Goal: Task Accomplishment & Management: Manage account settings

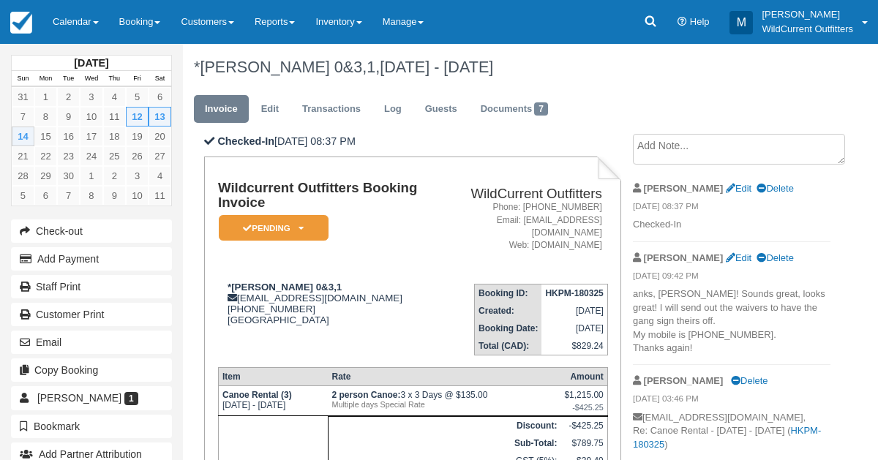
scroll to position [402, 0]
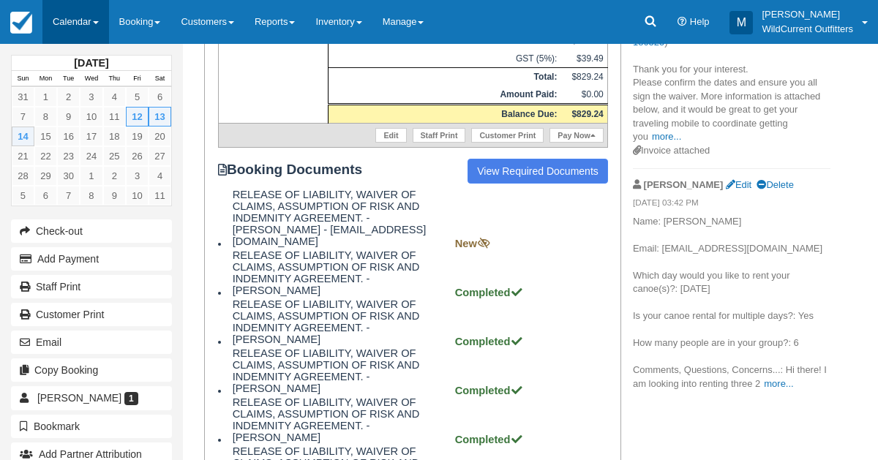
click at [65, 29] on link "Calendar" at bounding box center [75, 22] width 67 height 44
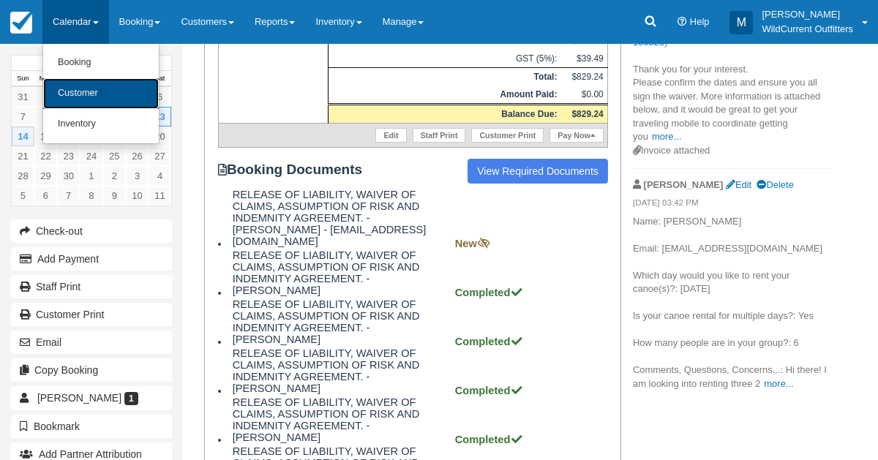
click at [64, 84] on link "Customer" at bounding box center [101, 93] width 116 height 31
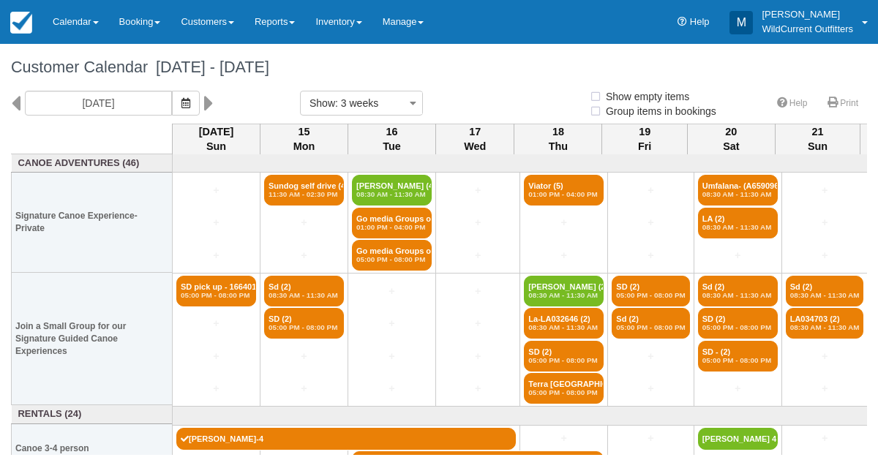
select select
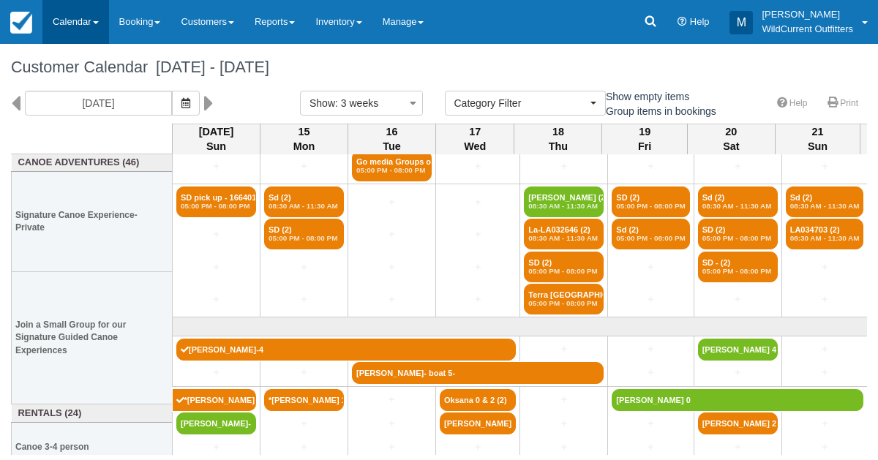
scroll to position [141, 0]
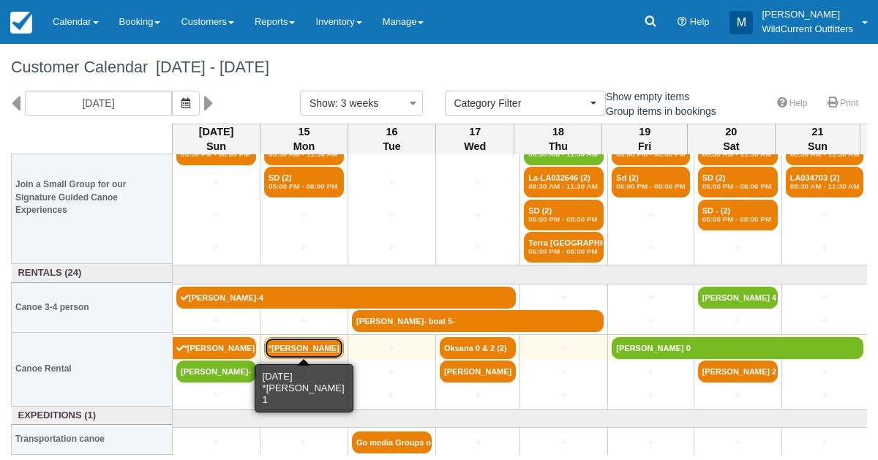
click at [305, 339] on link "*Fred Dulin 1" at bounding box center [304, 348] width 80 height 22
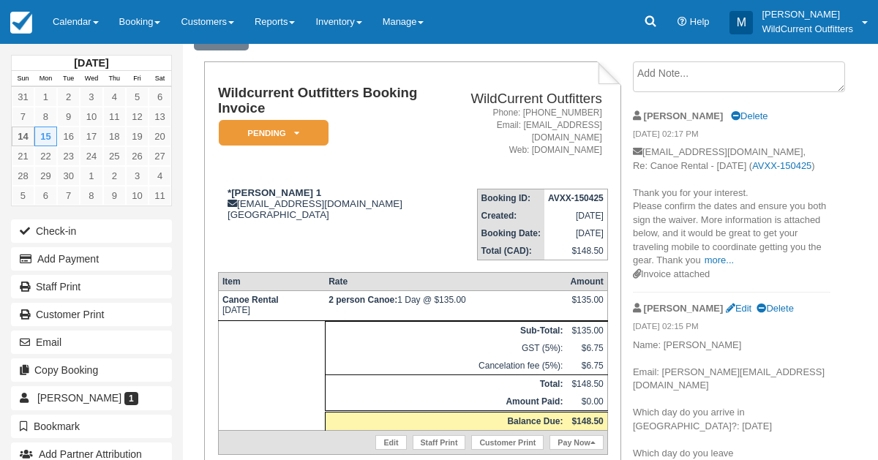
scroll to position [72, 0]
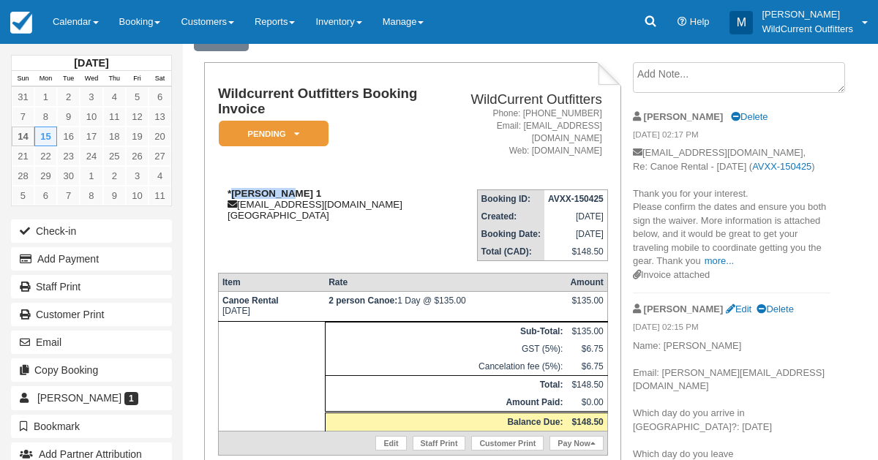
drag, startPoint x: 278, startPoint y: 181, endPoint x: 230, endPoint y: 184, distance: 47.7
click at [230, 188] on strong "*Fred Dulin 1" at bounding box center [275, 193] width 94 height 11
copy strong "Fred Dulin"
click at [296, 132] on icon at bounding box center [296, 133] width 5 height 9
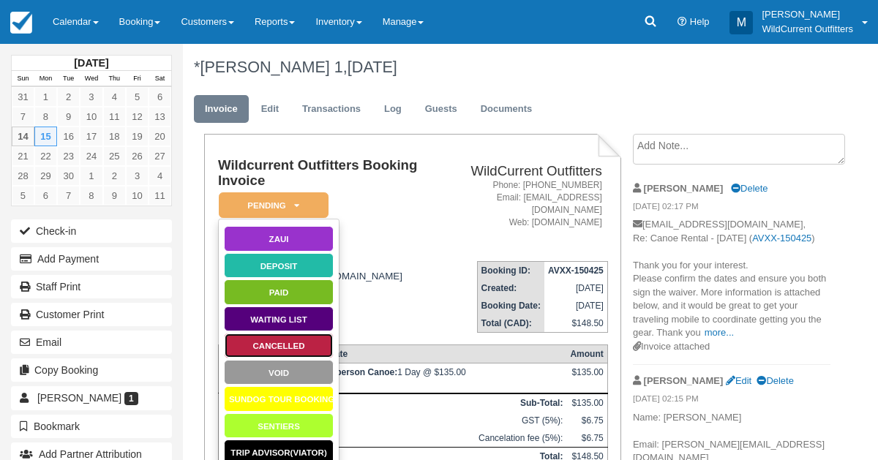
click at [275, 347] on link "Cancelled" at bounding box center [279, 346] width 110 height 26
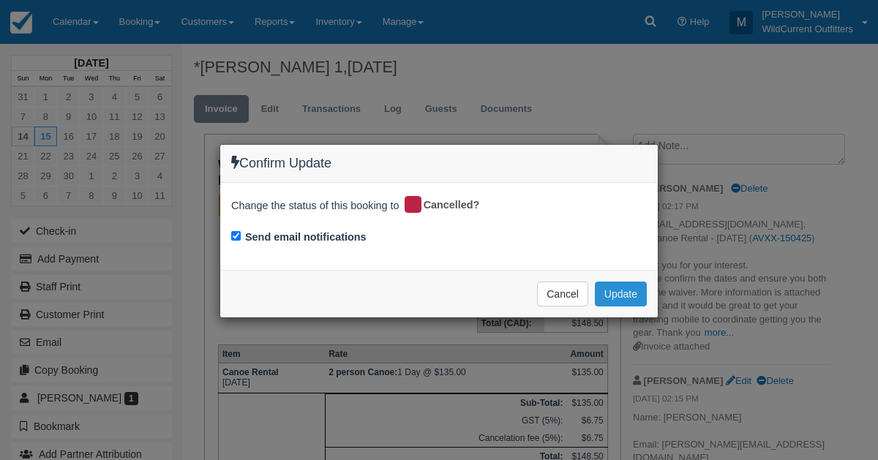
click at [612, 287] on button "Update" at bounding box center [621, 294] width 52 height 25
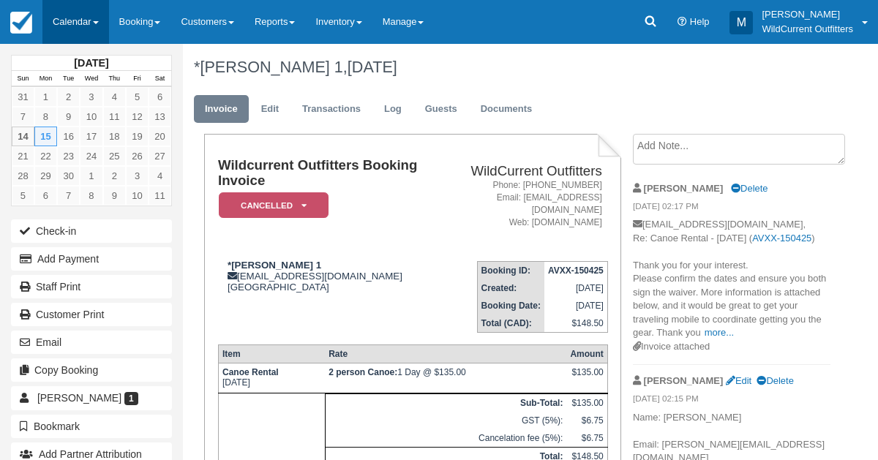
click at [78, 21] on link "Calendar" at bounding box center [75, 22] width 67 height 44
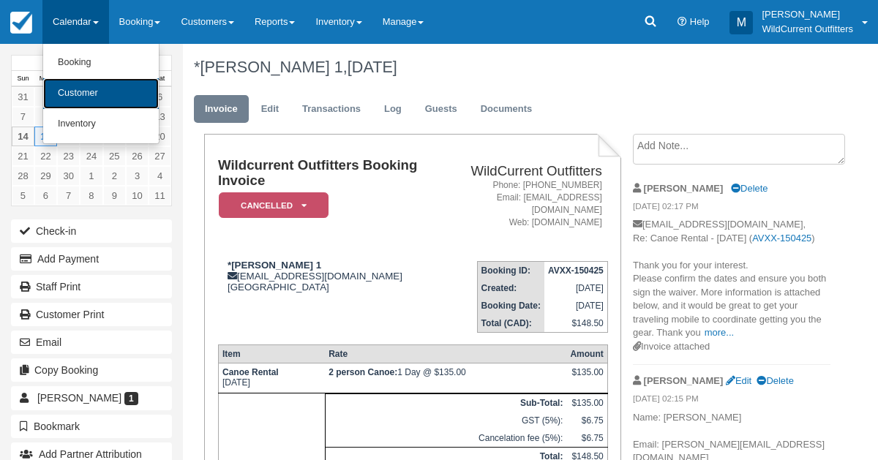
click at [85, 84] on link "Customer" at bounding box center [101, 93] width 116 height 31
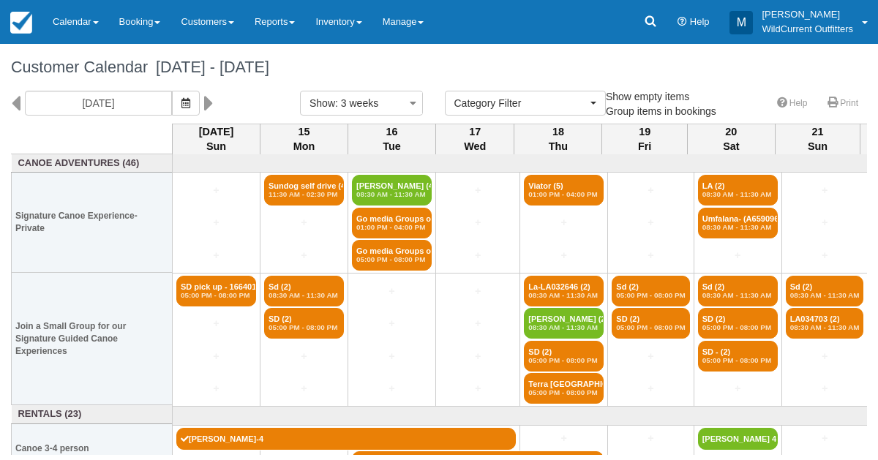
select select
click at [292, 15] on link "Reports" at bounding box center [274, 22] width 61 height 44
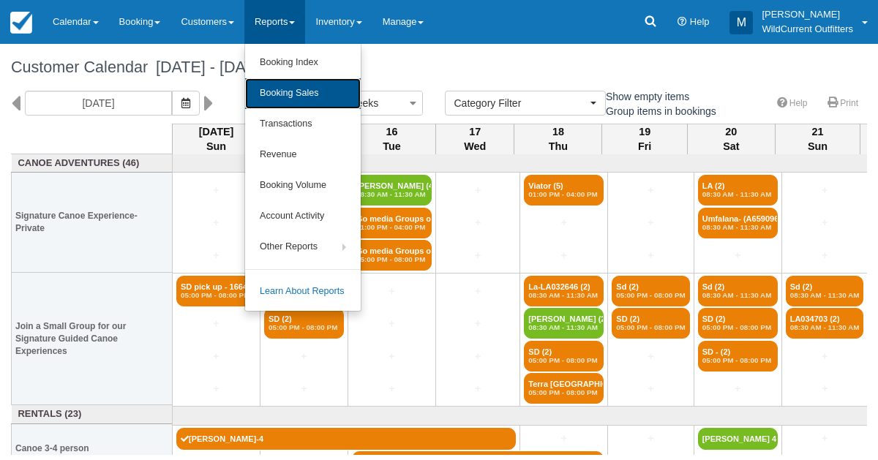
click at [291, 101] on link "Booking Sales" at bounding box center [303, 93] width 116 height 31
